Goal: Task Accomplishment & Management: Use online tool/utility

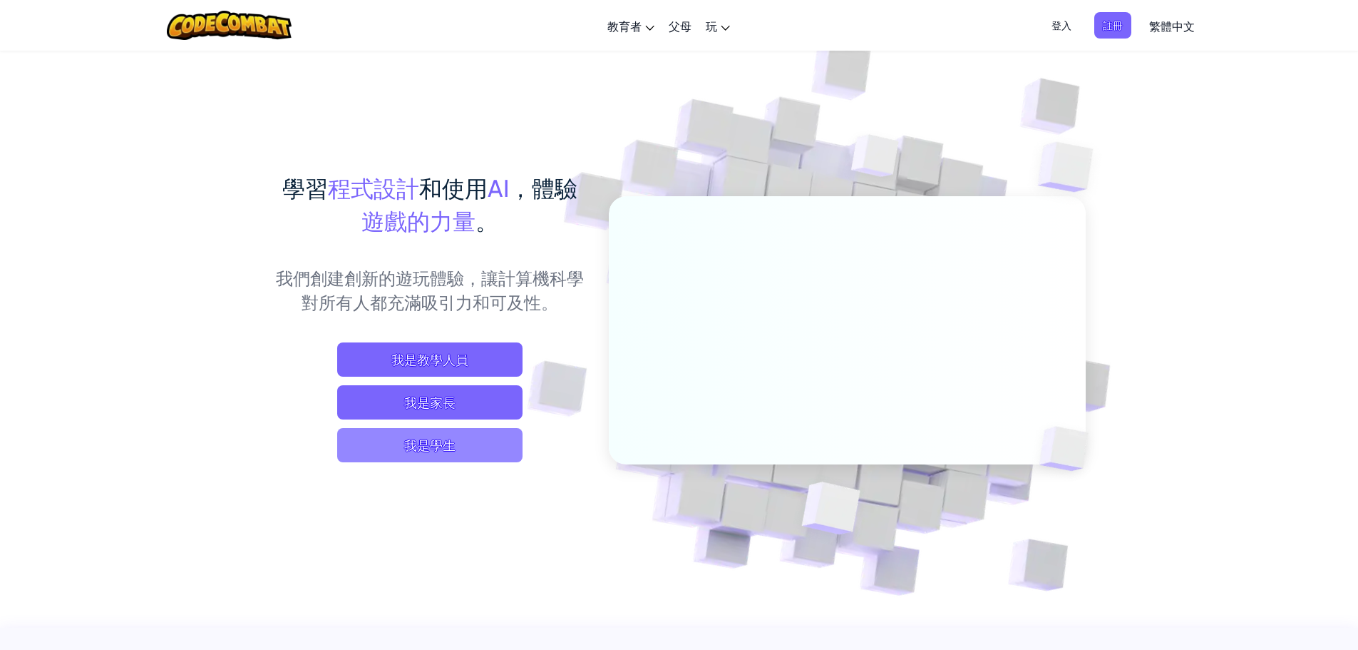
click at [441, 444] on span "我是學生" at bounding box center [429, 445] width 185 height 34
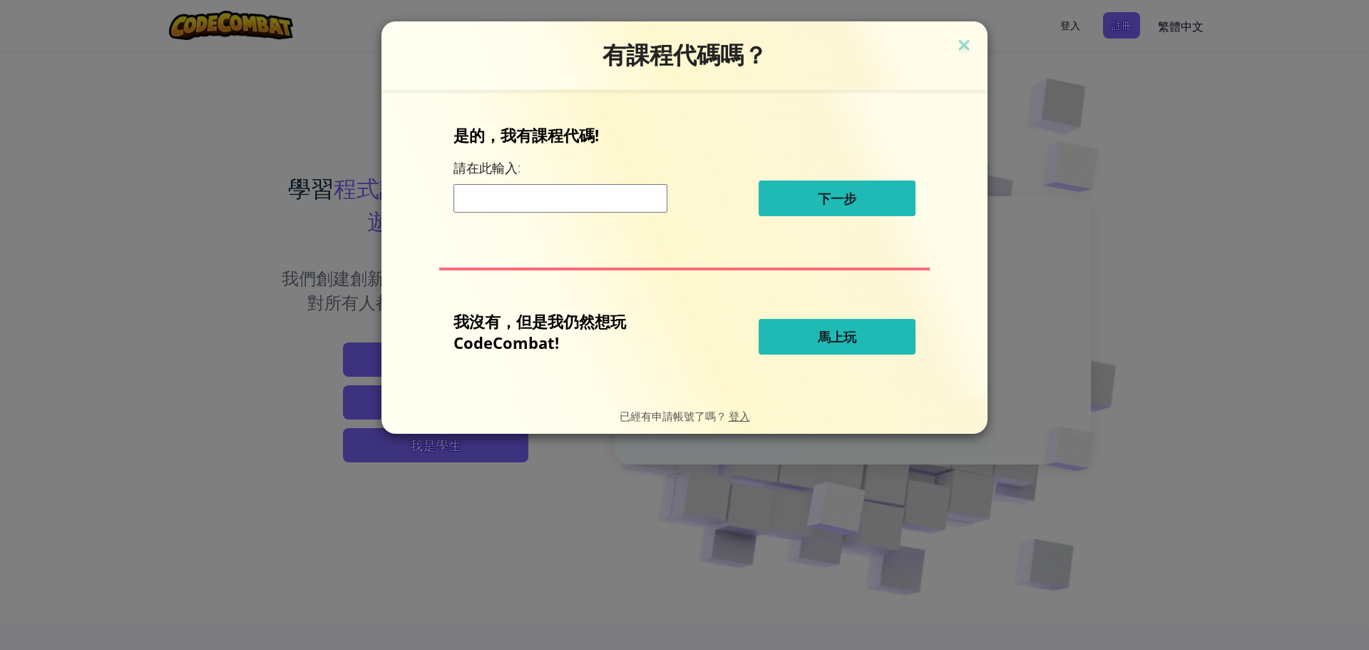
click at [816, 347] on button "馬上玩" at bounding box center [837, 337] width 157 height 36
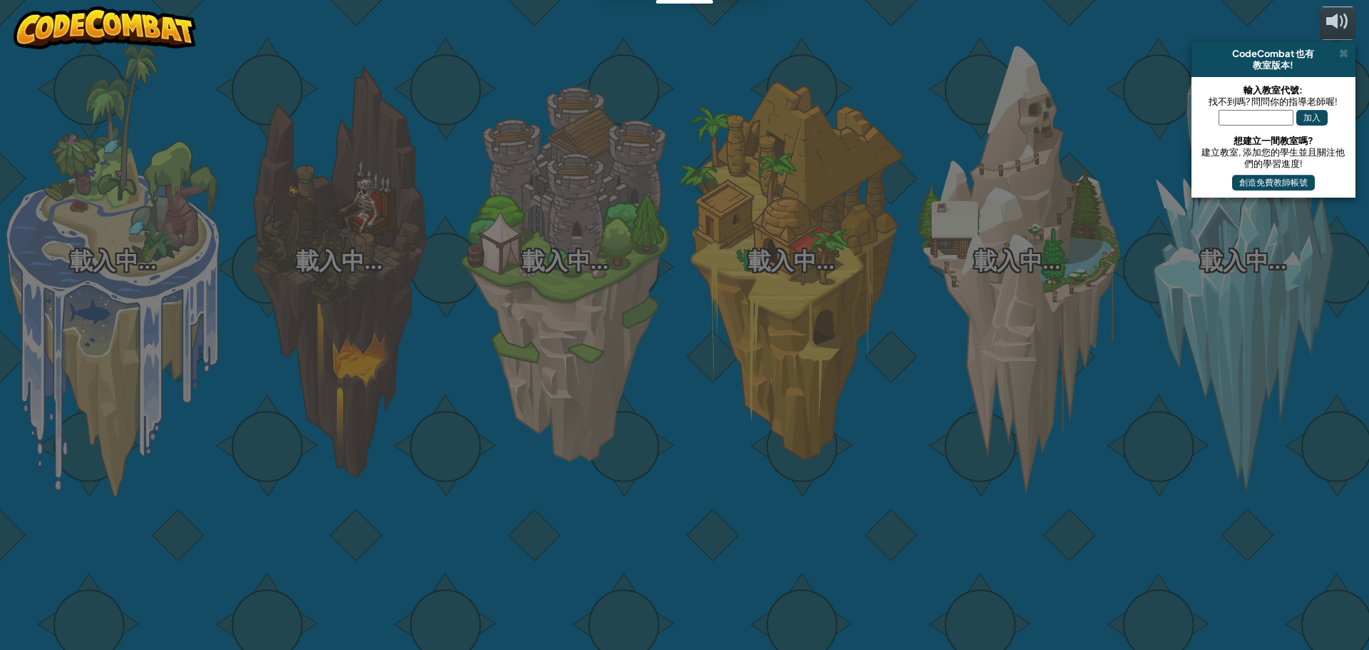
select select "zh-HANT"
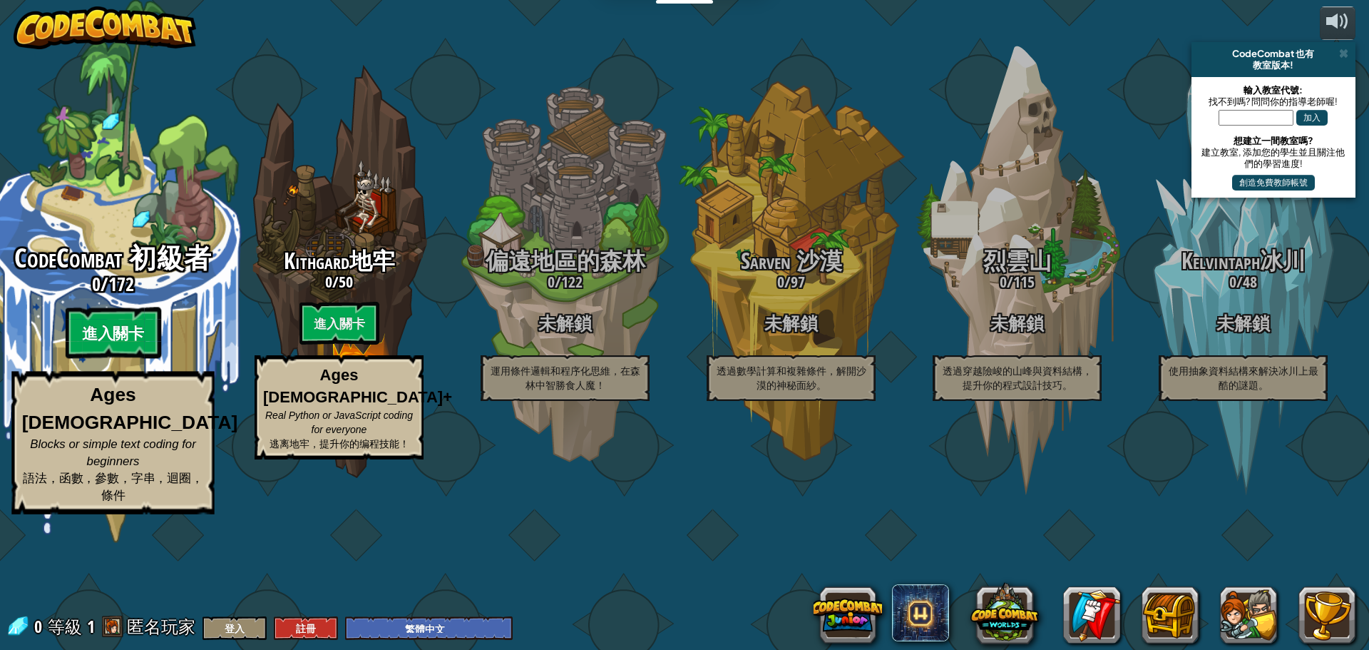
click at [145, 359] on btn "進入關卡" at bounding box center [113, 332] width 96 height 51
select select "zh-HANT"
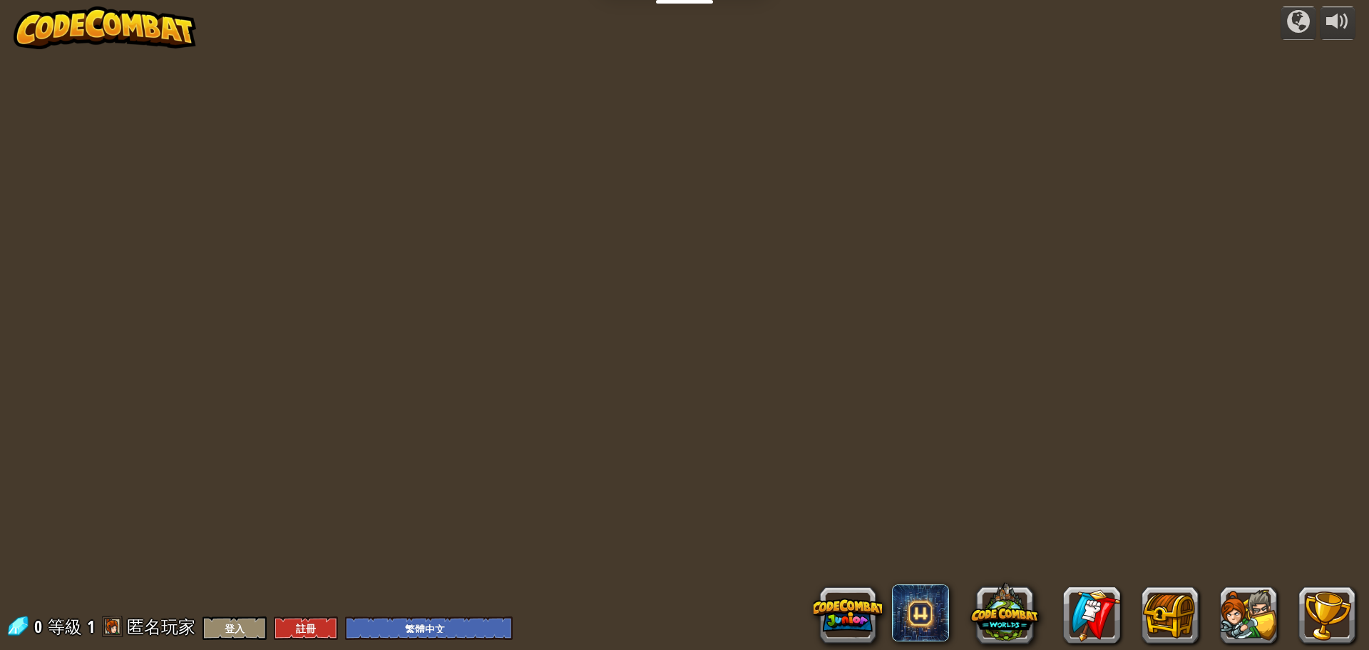
select select "zh-HANT"
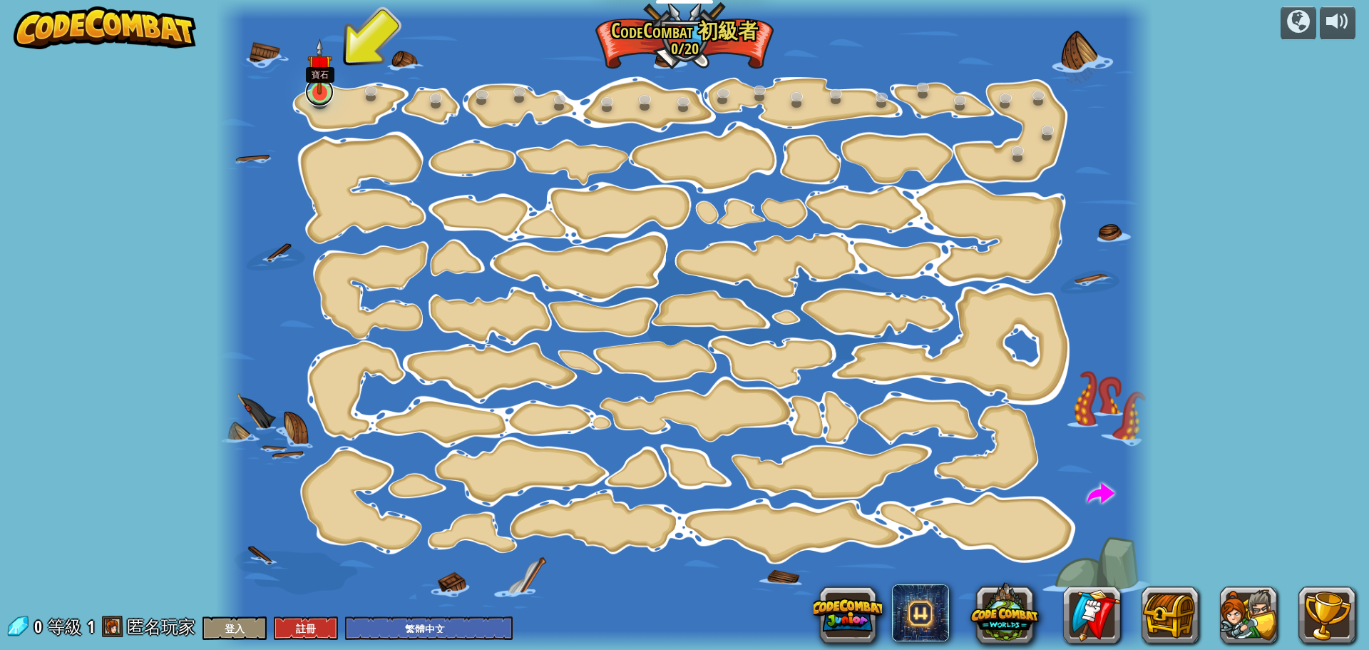
click at [324, 98] on link at bounding box center [319, 92] width 29 height 29
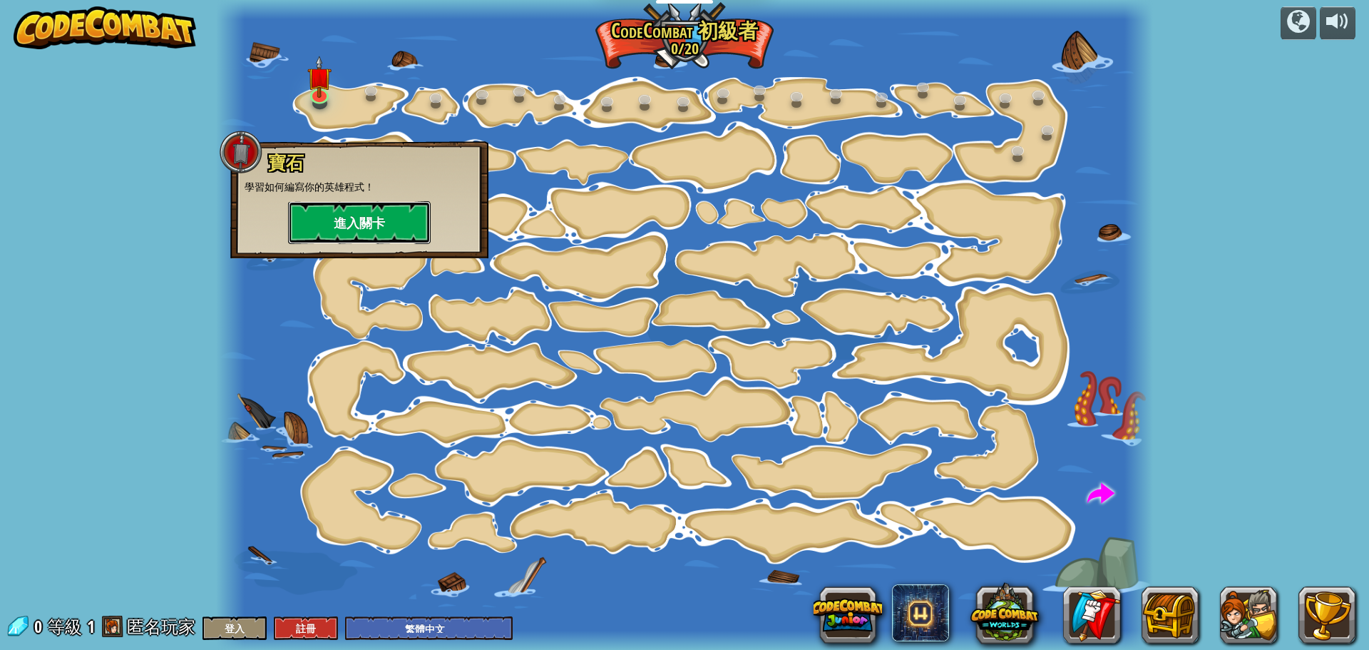
click at [389, 216] on button "進入關卡" at bounding box center [359, 222] width 143 height 43
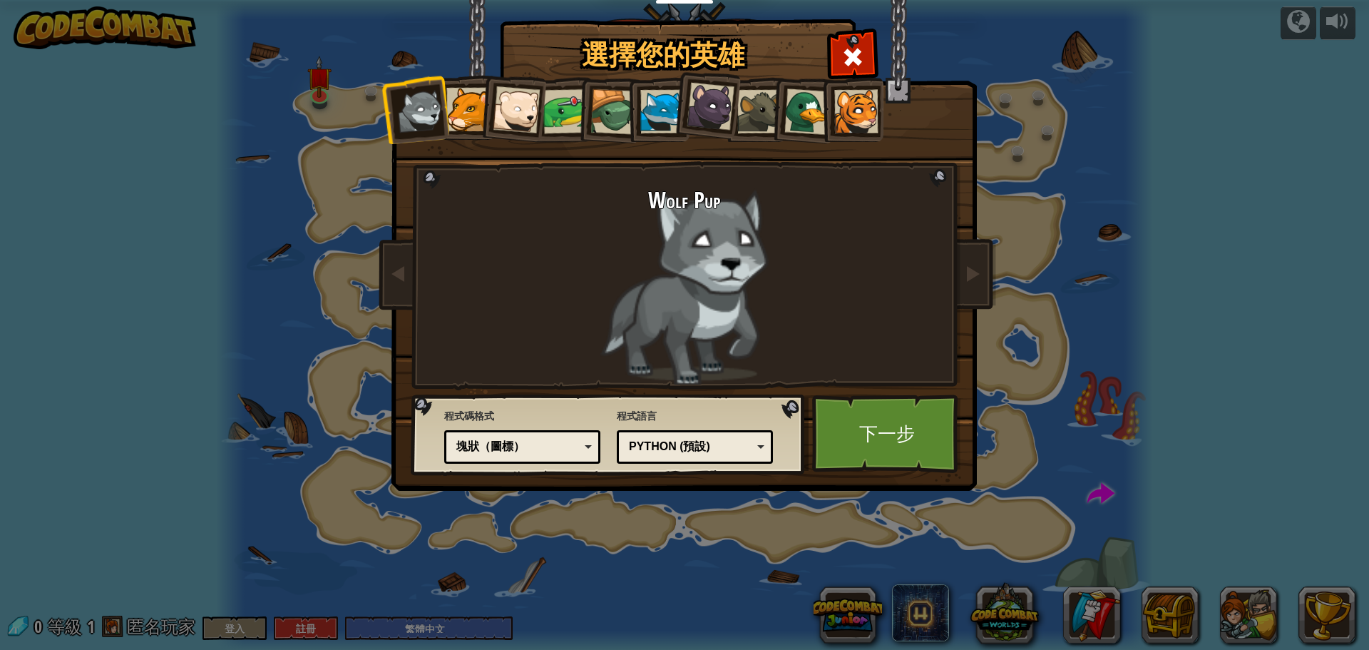
click at [513, 444] on div "塊狀（圖標）" at bounding box center [517, 447] width 123 height 16
click at [644, 449] on div "Python (預設)" at bounding box center [690, 447] width 123 height 16
click at [848, 422] on link "下一步" at bounding box center [886, 433] width 149 height 78
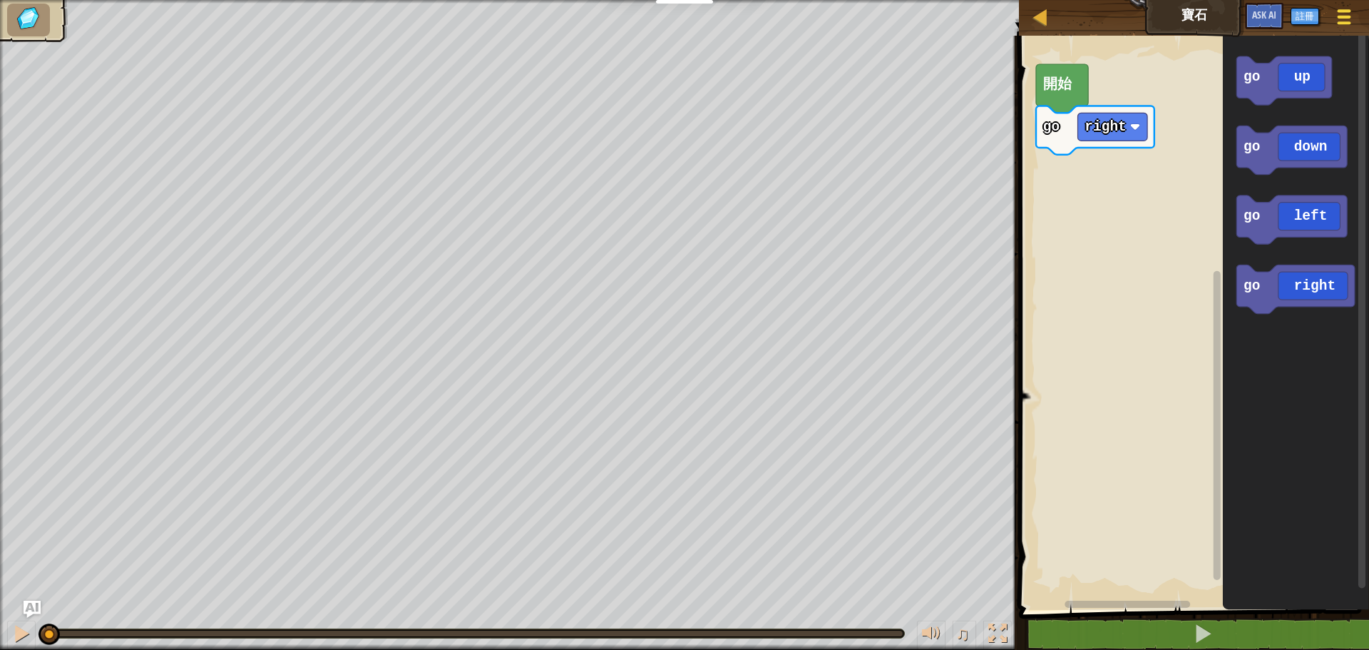
click at [1328, 21] on button "遊戲選單" at bounding box center [1345, 19] width 38 height 35
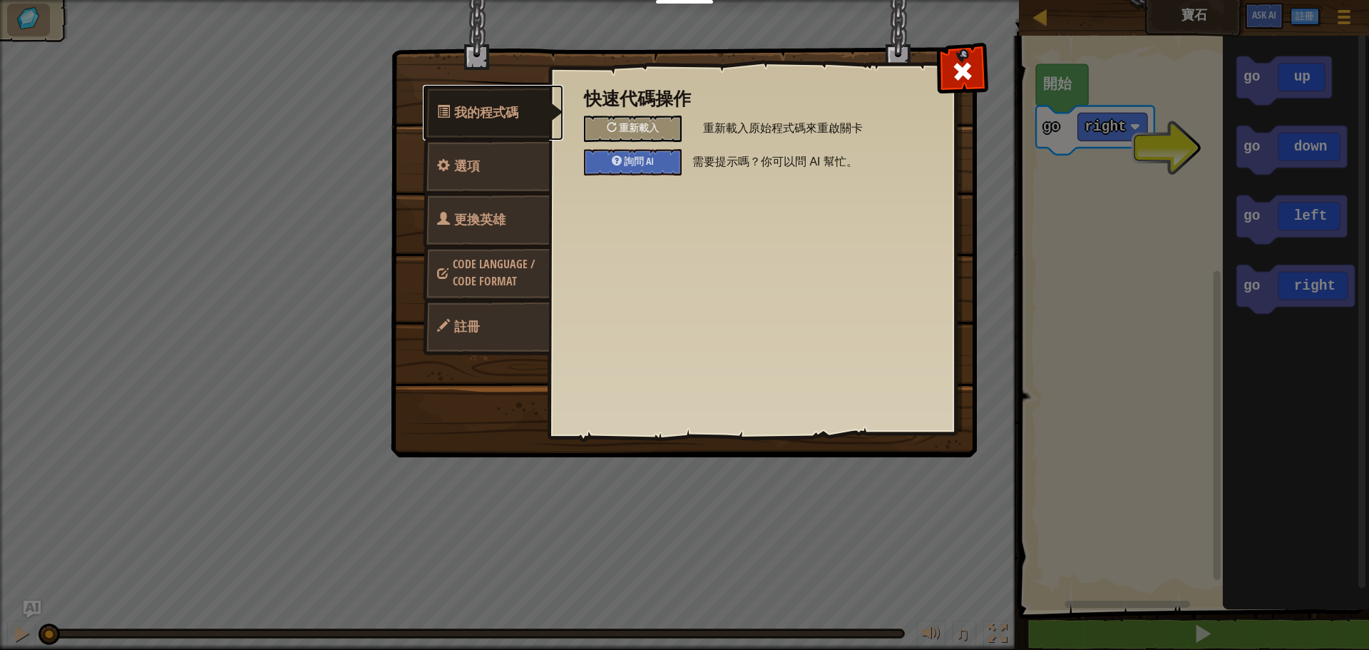
click at [508, 110] on span "我的程式碼" at bounding box center [486, 112] width 64 height 18
click at [505, 111] on span "我的程式碼" at bounding box center [486, 112] width 64 height 18
click at [503, 115] on span "我的程式碼" at bounding box center [486, 112] width 64 height 18
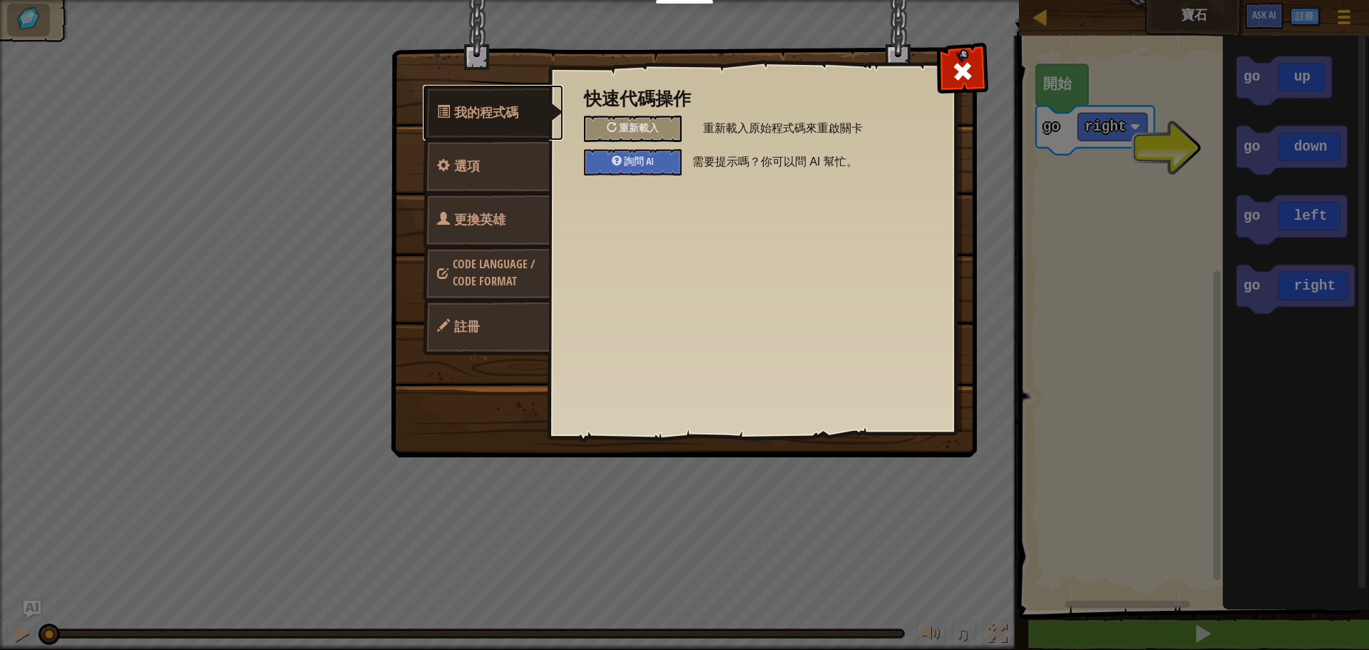
click at [503, 115] on span "我的程式碼" at bounding box center [486, 112] width 64 height 18
click at [522, 175] on link "選項" at bounding box center [486, 166] width 127 height 56
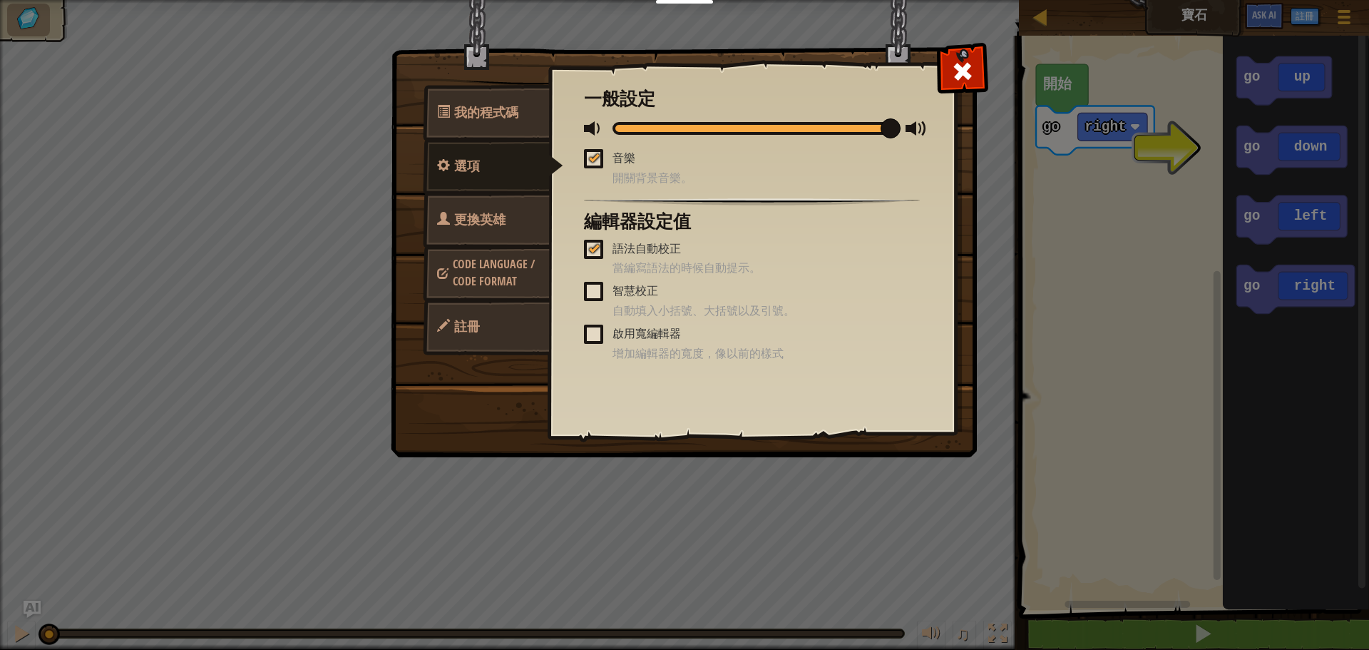
click at [481, 234] on link "更換英雄" at bounding box center [486, 220] width 127 height 56
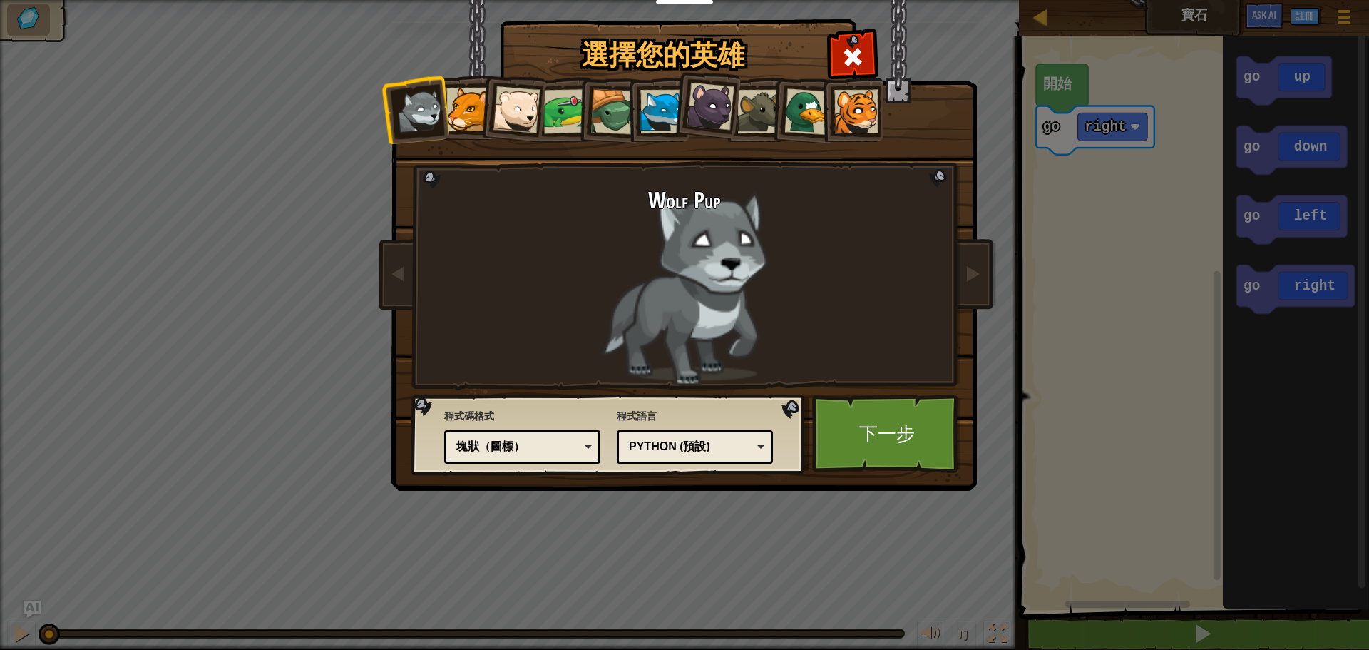
click at [514, 446] on div "塊狀（圖標）" at bounding box center [517, 447] width 123 height 16
click at [525, 562] on div "選擇您的英雄 0 Wolf Pup Cougar Polar Bear Cub Frog 烏龜 藍狐英雄 黑豹幼崽 Brown Rat 鴨子 幼虎 程式碼格式…" at bounding box center [684, 325] width 1369 height 650
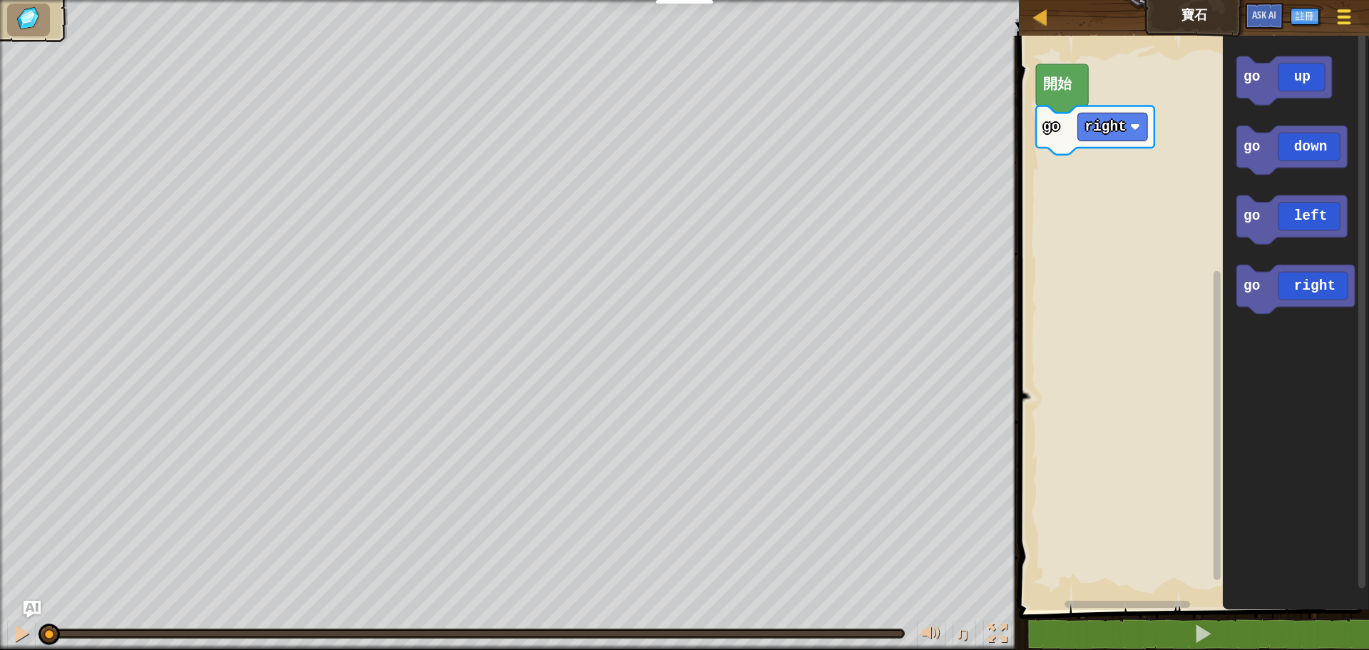
click at [1335, 13] on div at bounding box center [1343, 16] width 19 height 21
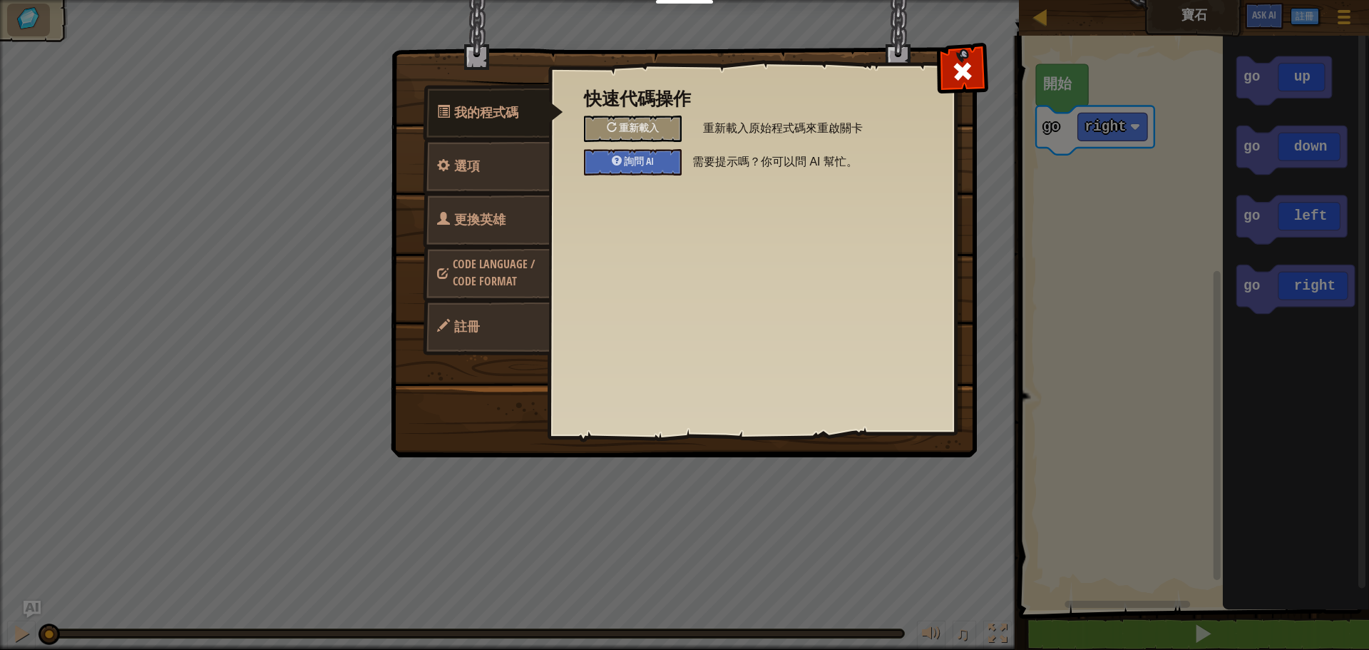
click at [530, 277] on link "Code Language / Code Format" at bounding box center [486, 272] width 127 height 54
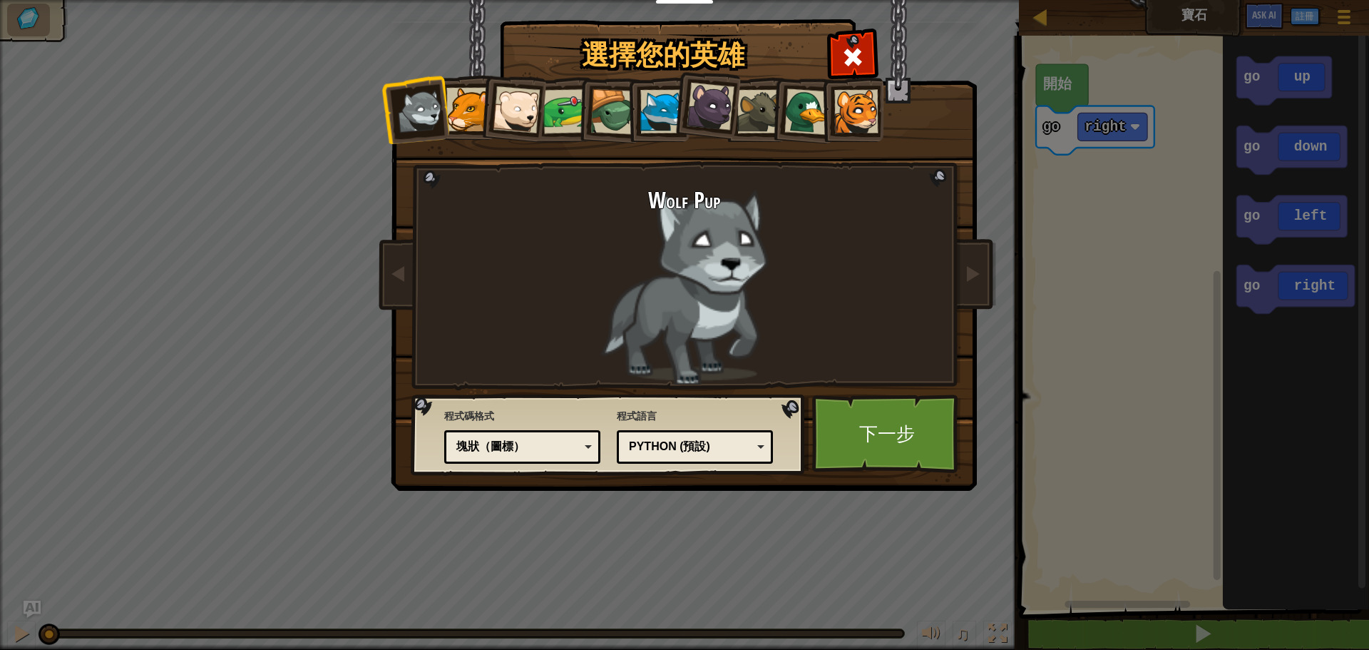
click at [516, 446] on div "塊狀（圖標）" at bounding box center [517, 447] width 123 height 16
drag, startPoint x: 501, startPoint y: 502, endPoint x: 498, endPoint y: 513, distance: 11.1
click at [508, 452] on div "塊和代碼" at bounding box center [517, 447] width 123 height 16
click at [881, 439] on link "下一步" at bounding box center [886, 433] width 149 height 78
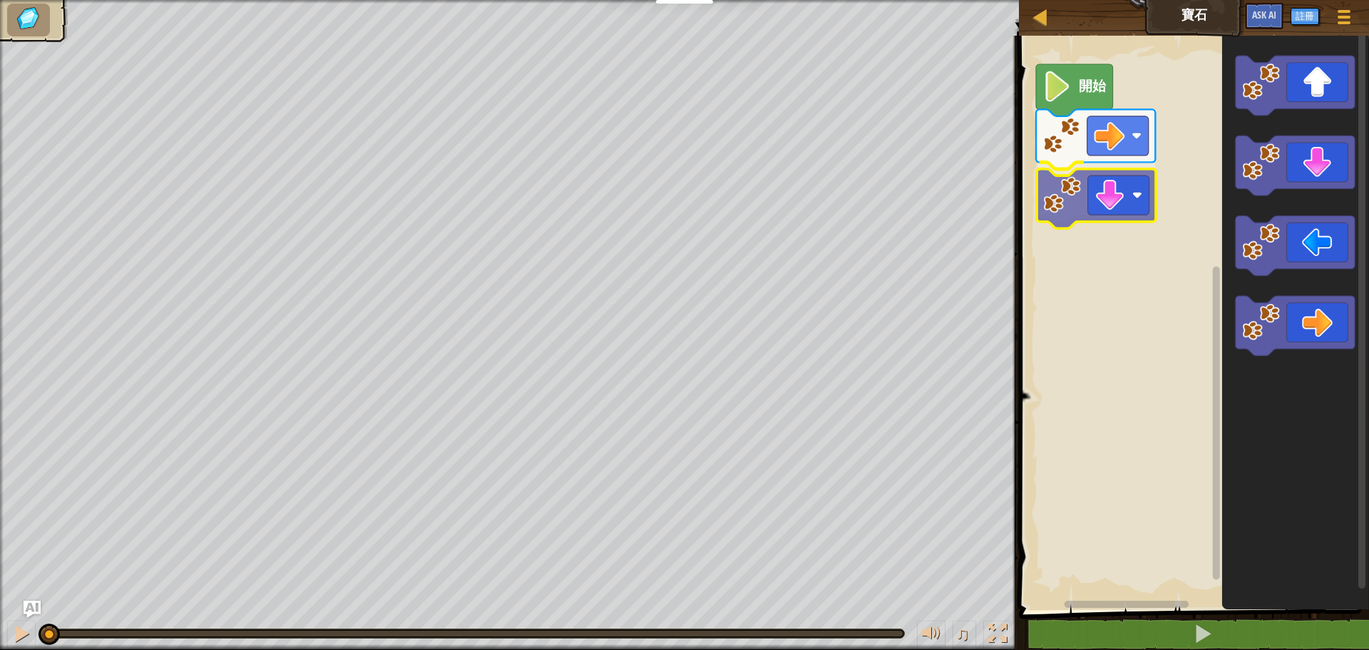
click at [1108, 197] on div "開始" at bounding box center [1192, 319] width 354 height 581
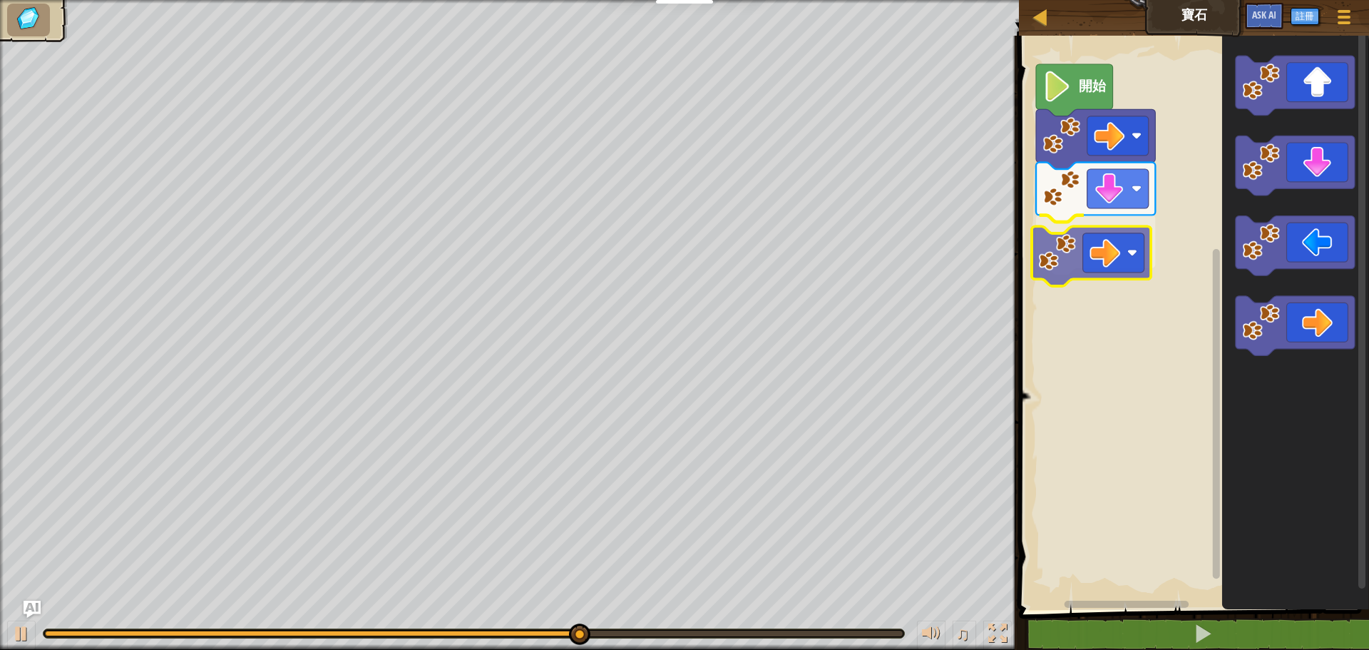
click at [1075, 251] on div "開始" at bounding box center [1192, 319] width 354 height 581
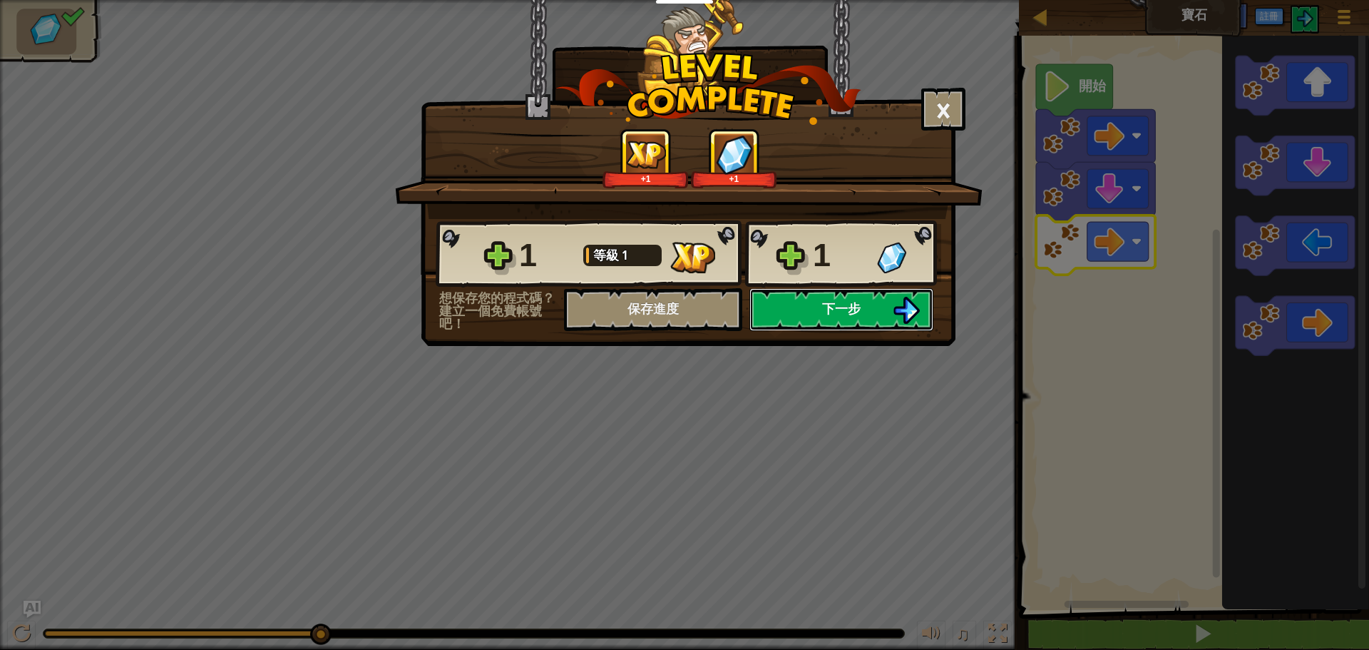
click at [829, 314] on span "下一步" at bounding box center [841, 308] width 39 height 18
